Goal: Task Accomplishment & Management: Complete application form

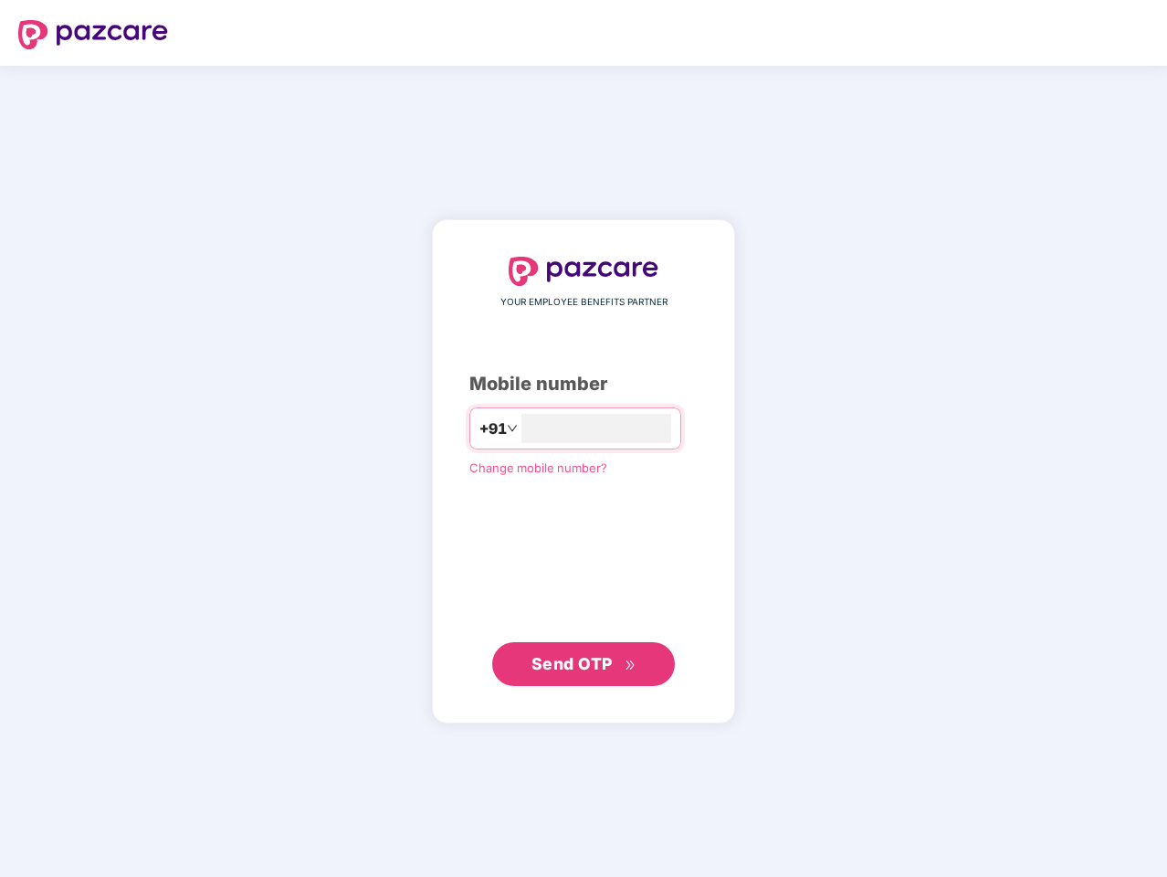
click at [584, 438] on input "number" at bounding box center [597, 428] width 150 height 29
click at [93, 35] on img at bounding box center [93, 34] width 150 height 29
click at [480, 428] on span "+91" at bounding box center [493, 428] width 27 height 23
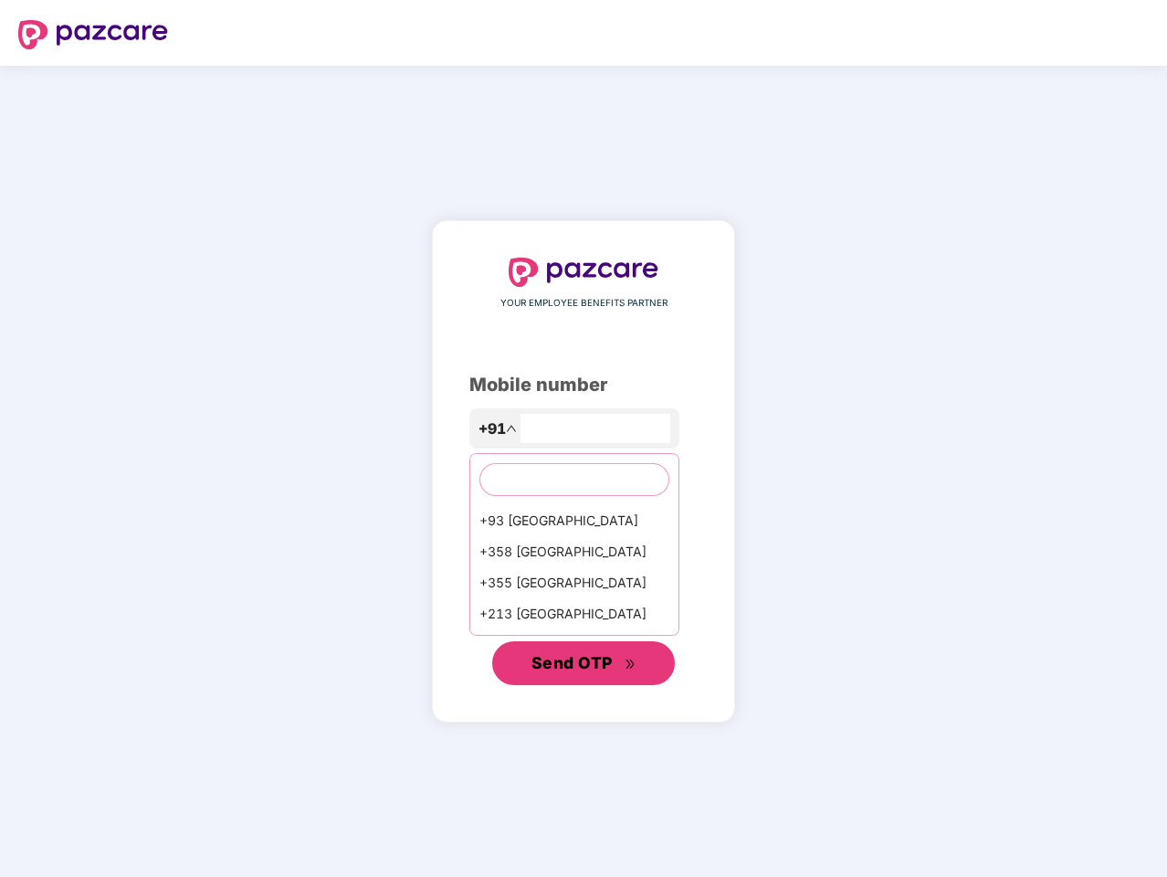
click at [584, 664] on span "Send OTP" at bounding box center [572, 662] width 81 height 19
